Goal: Task Accomplishment & Management: Use online tool/utility

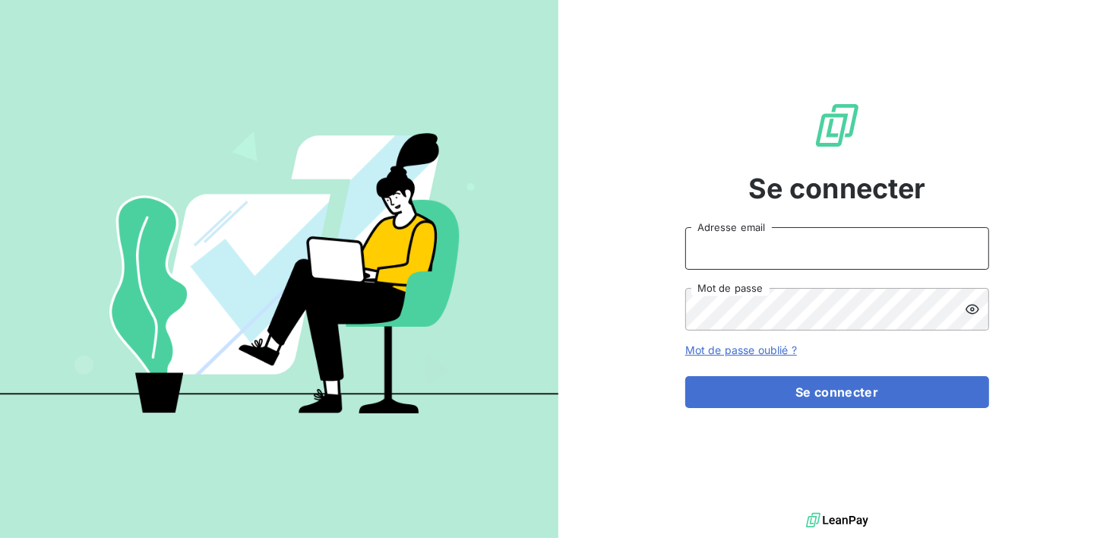
click at [779, 264] on input "Adresse email" at bounding box center [837, 248] width 304 height 43
type input "[EMAIL_ADDRESS][DOMAIN_NAME]"
click at [685, 376] on button "Se connecter" at bounding box center [837, 392] width 304 height 32
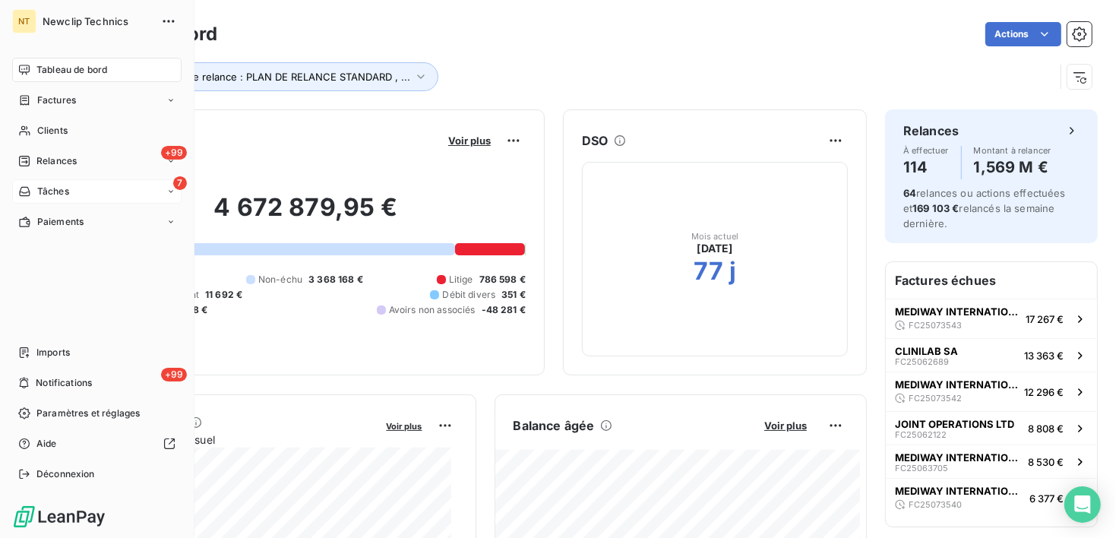
click at [71, 186] on div "7 Tâches" at bounding box center [96, 191] width 169 height 24
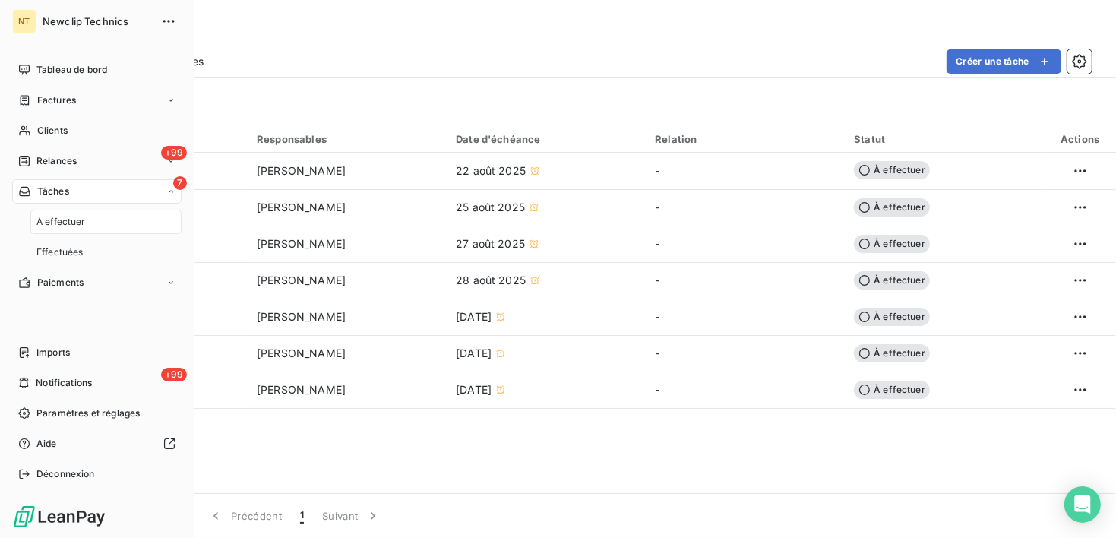
click at [71, 186] on div "7 Tâches" at bounding box center [96, 191] width 169 height 24
click at [80, 226] on span "Paiements" at bounding box center [60, 222] width 46 height 14
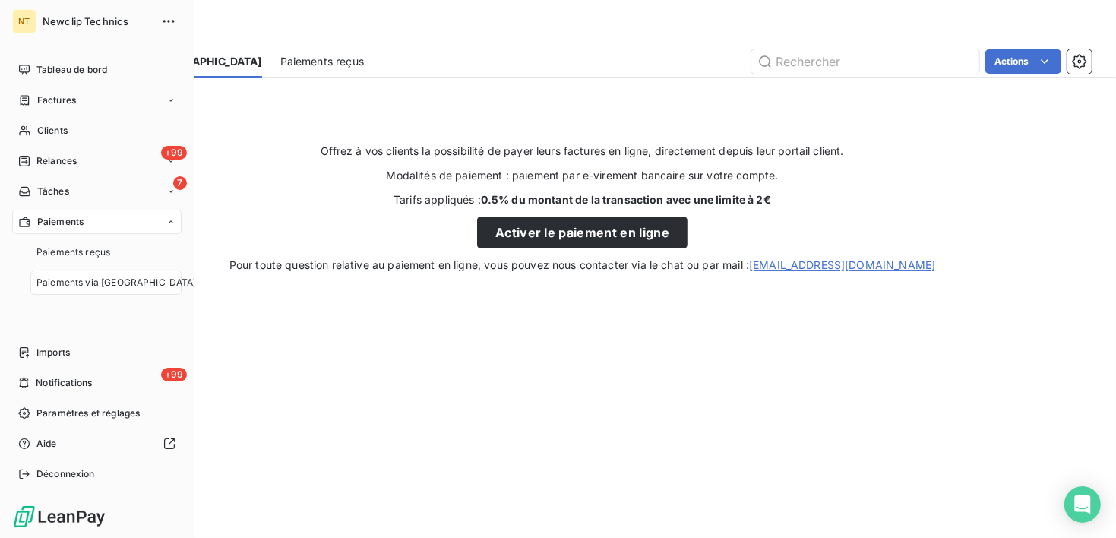
click at [96, 283] on span "Paiements via [GEOGRAPHIC_DATA]" at bounding box center [116, 283] width 160 height 14
click at [89, 214] on div "Paiements" at bounding box center [96, 222] width 169 height 24
click at [83, 199] on div "7 Tâches" at bounding box center [96, 191] width 169 height 24
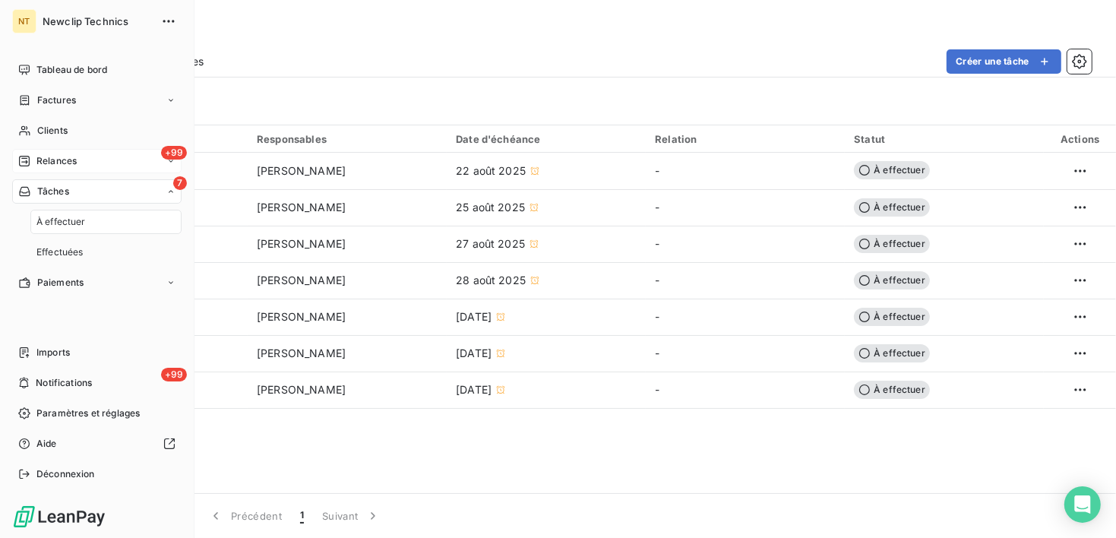
click at [83, 171] on div "+99 Relances" at bounding box center [96, 161] width 169 height 24
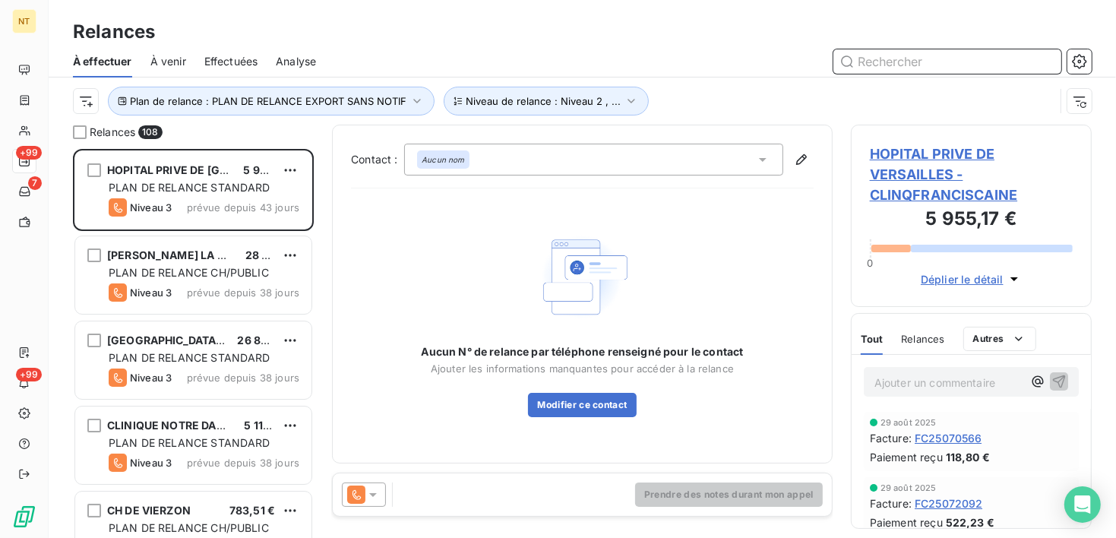
scroll to position [377, 229]
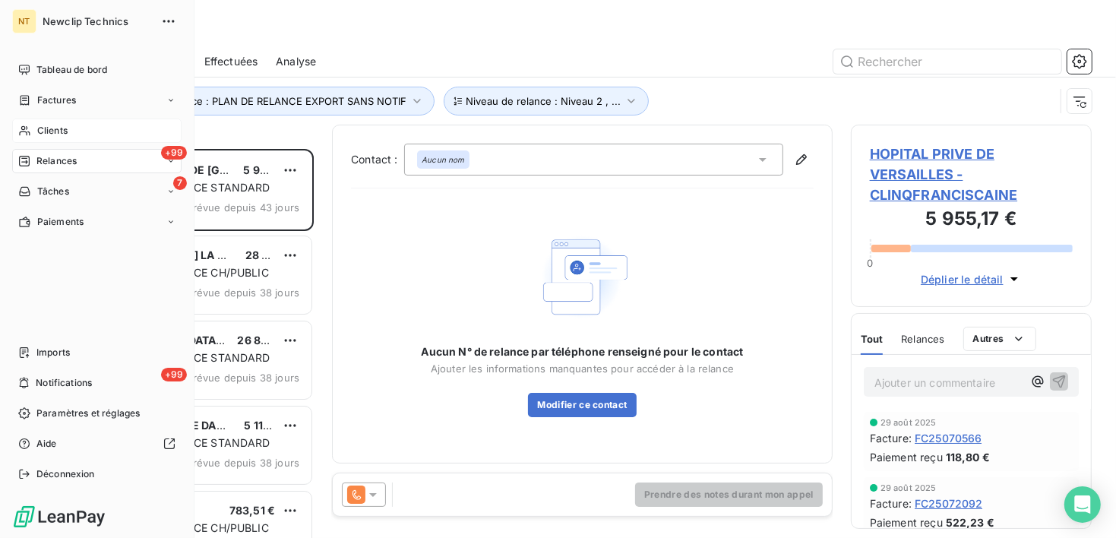
click at [36, 128] on div "Clients" at bounding box center [96, 131] width 169 height 24
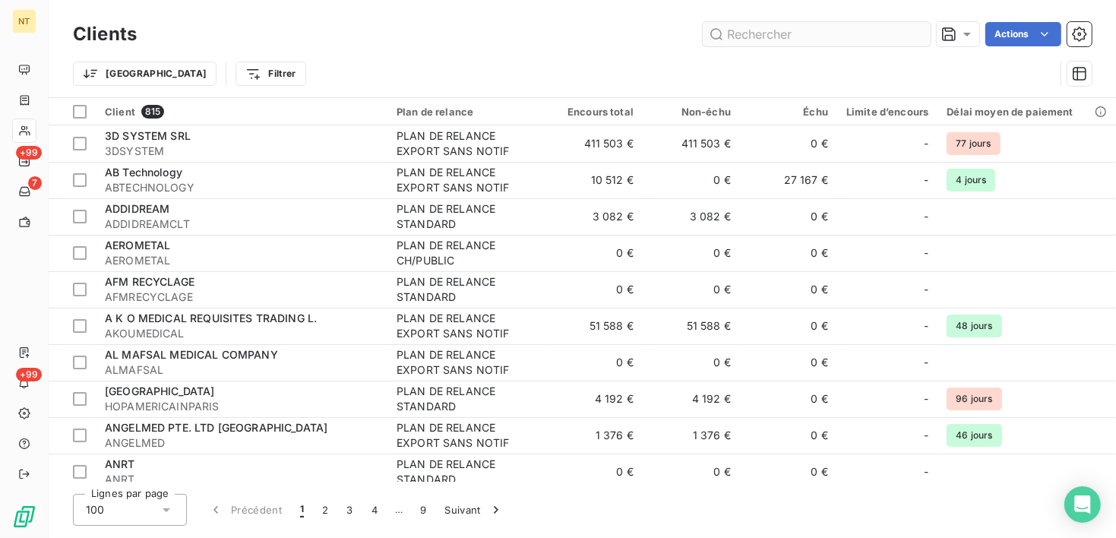
click at [817, 35] on input "text" at bounding box center [817, 34] width 228 height 24
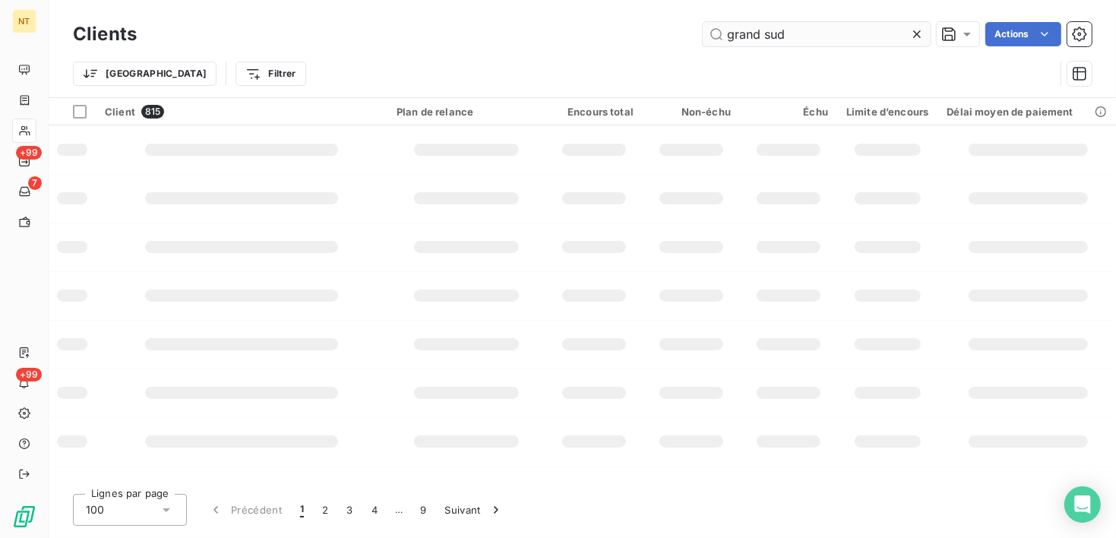
type input "grand sud"
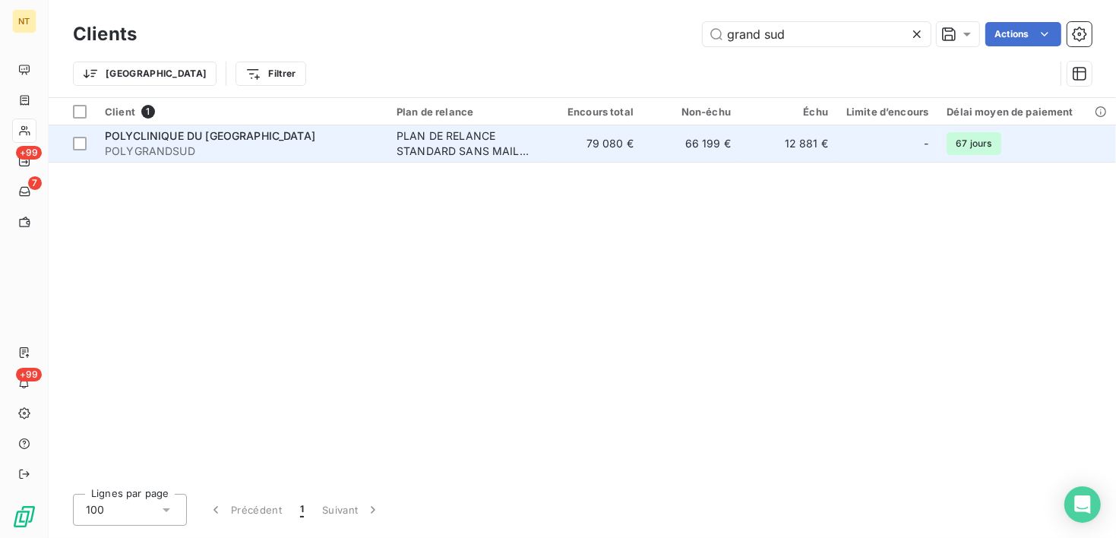
click at [458, 136] on div "PLAN DE RELANCE STANDARD SANS MAIL PREVENANCE" at bounding box center [467, 143] width 140 height 30
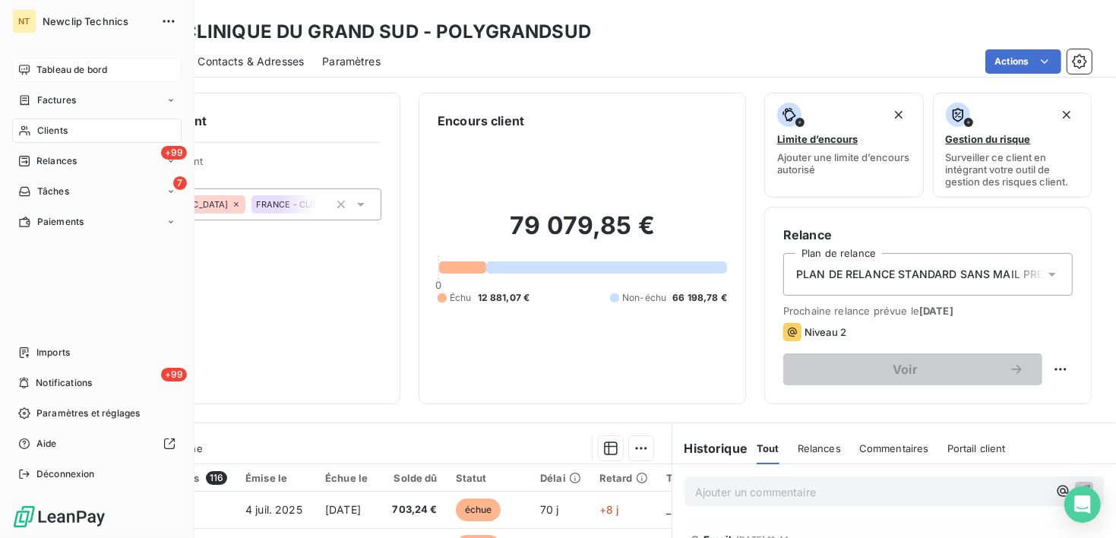
click at [47, 65] on span "Tableau de bord" at bounding box center [71, 70] width 71 height 14
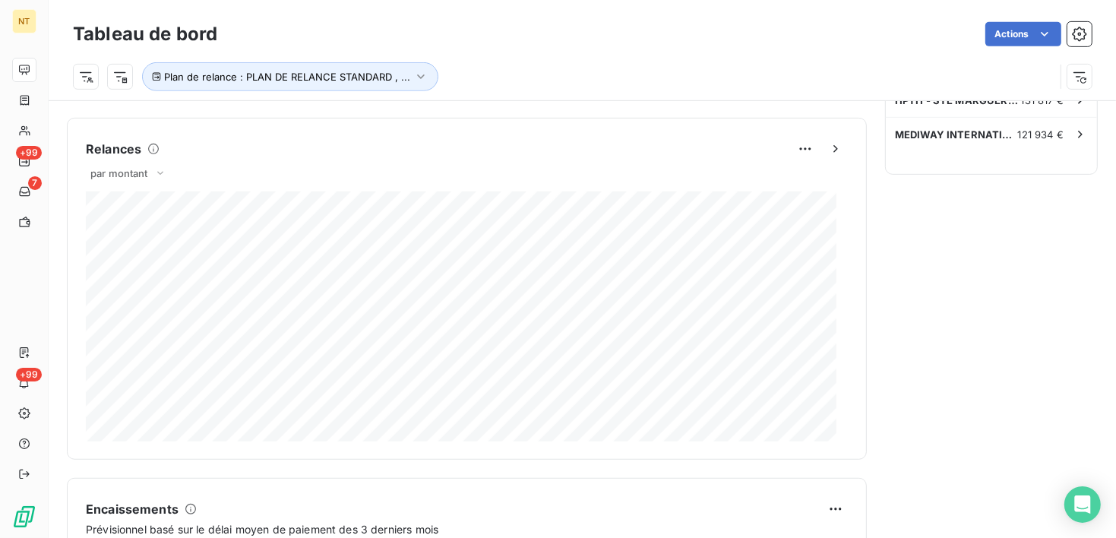
scroll to position [563, 0]
